Goal: Book appointment/travel/reservation

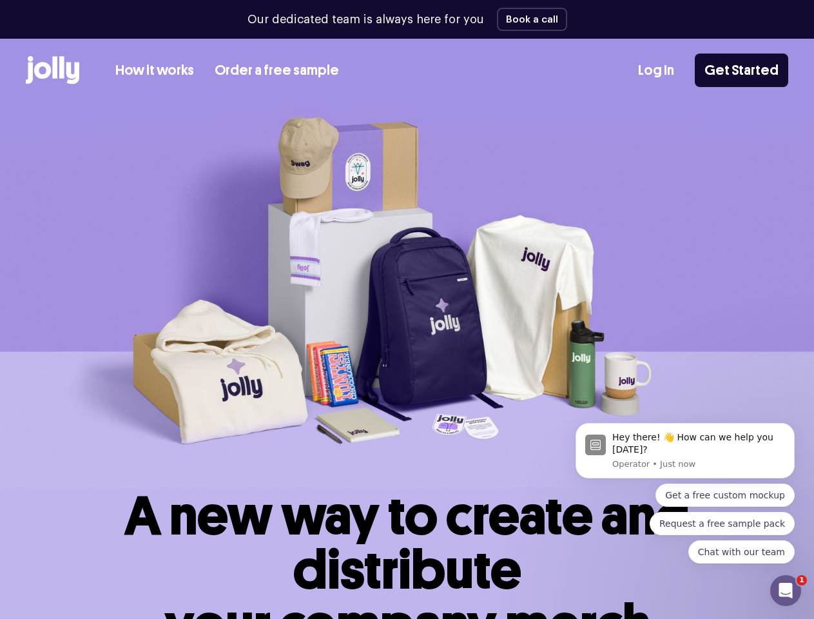
click at [407, 309] on img at bounding box center [407, 296] width 814 height 386
click at [527, 19] on button "Book a call" at bounding box center [532, 19] width 70 height 23
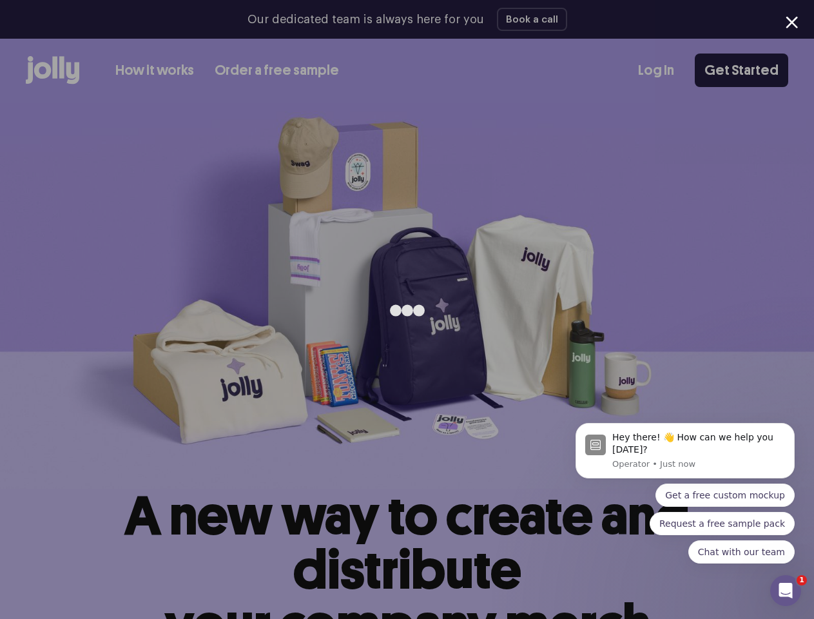
click at [674, 456] on div "Hey there! 👋 How can we help you [DATE]? Operator • Just now" at bounding box center [699, 450] width 173 height 39
click at [798, 439] on div at bounding box center [407, 309] width 814 height 619
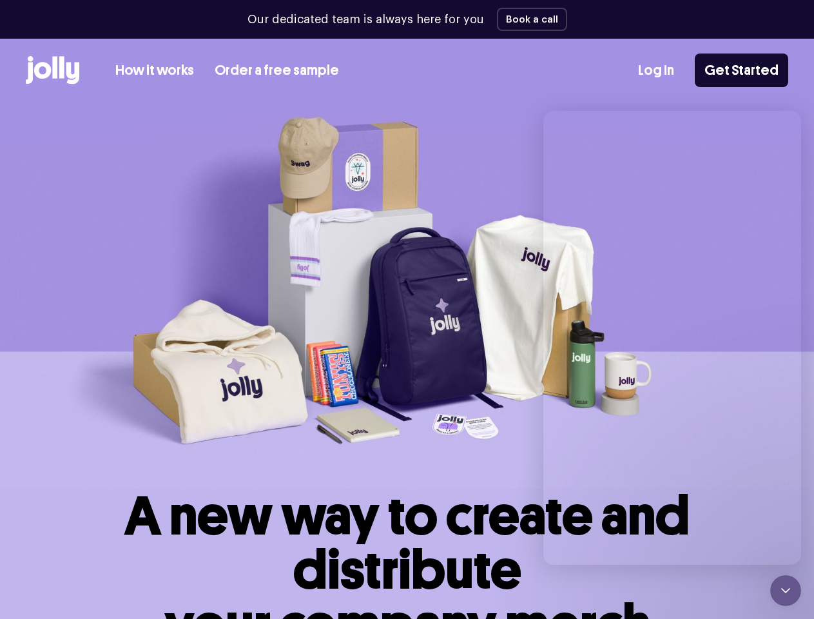
click at [739, 495] on h1 "A new way to create and distribute your company merch" at bounding box center [407, 570] width 763 height 162
